Goal: Check status: Check status

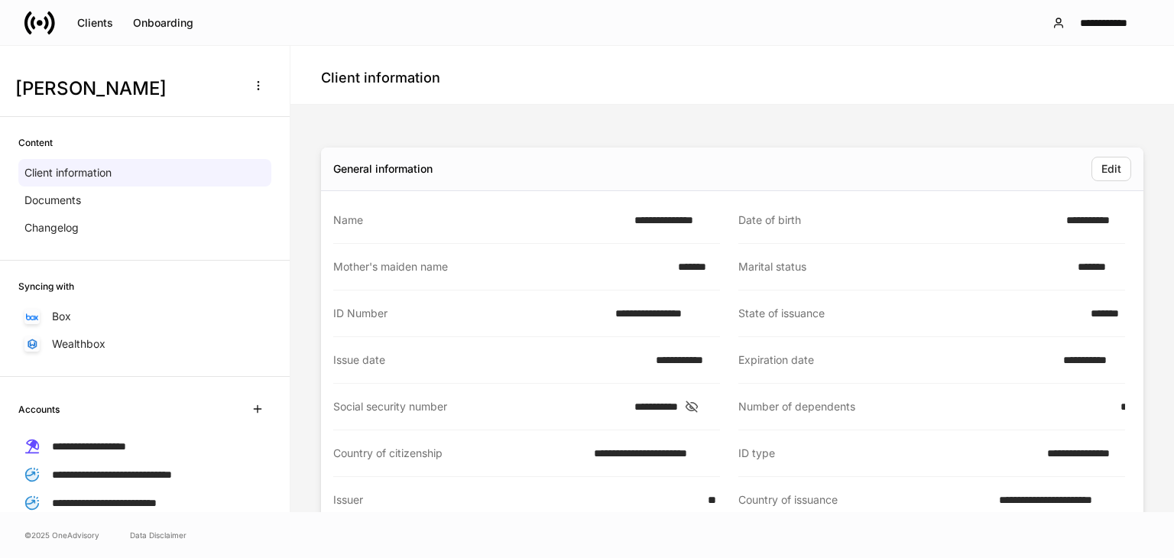
scroll to position [765, 0]
